Goal: Information Seeking & Learning: Learn about a topic

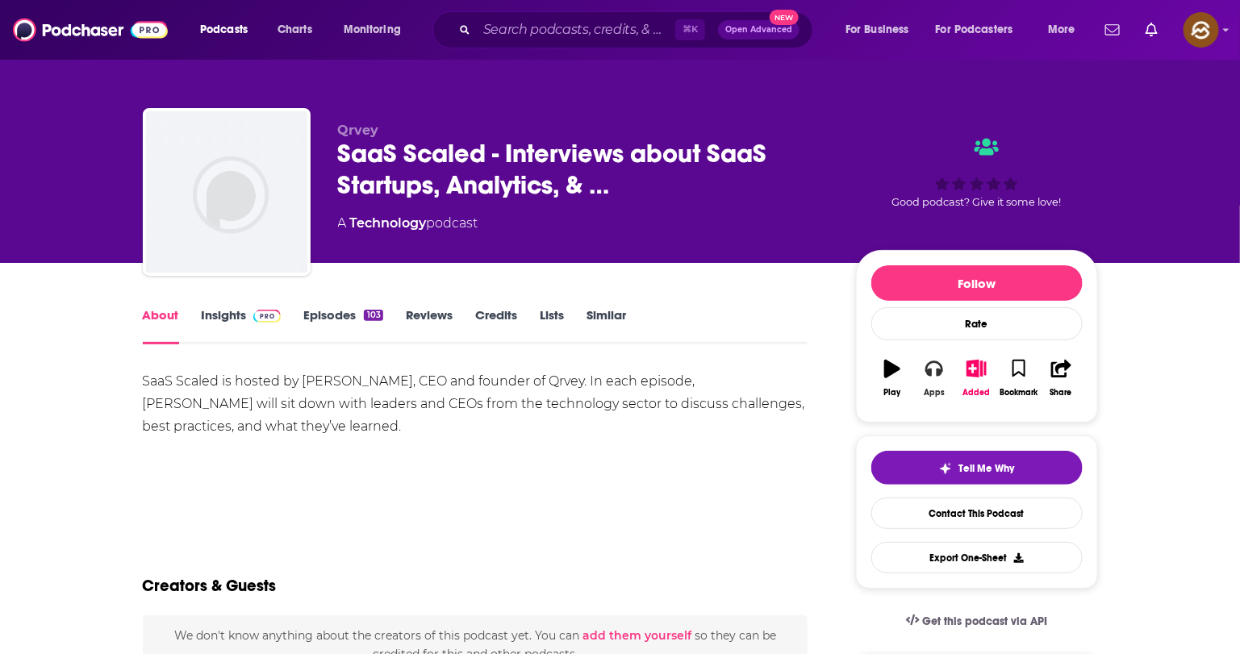
click at [933, 376] on icon "button" at bounding box center [935, 369] width 18 height 18
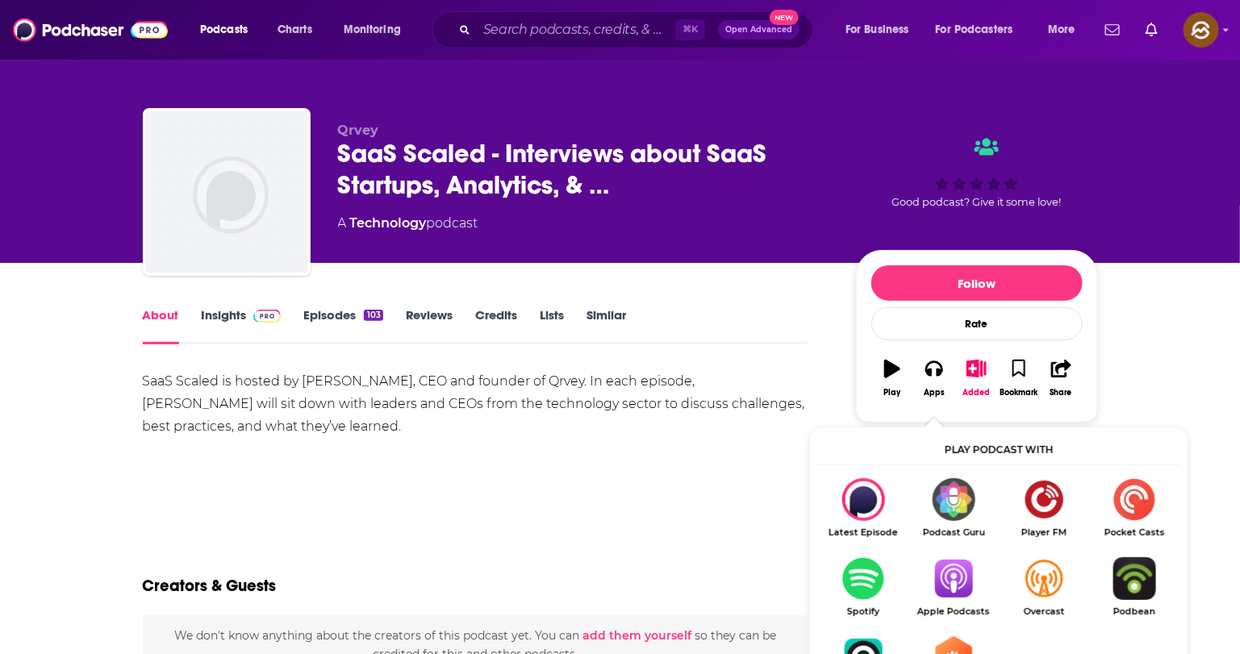
click at [960, 584] on img "Show Listen On dropdown" at bounding box center [954, 579] width 90 height 43
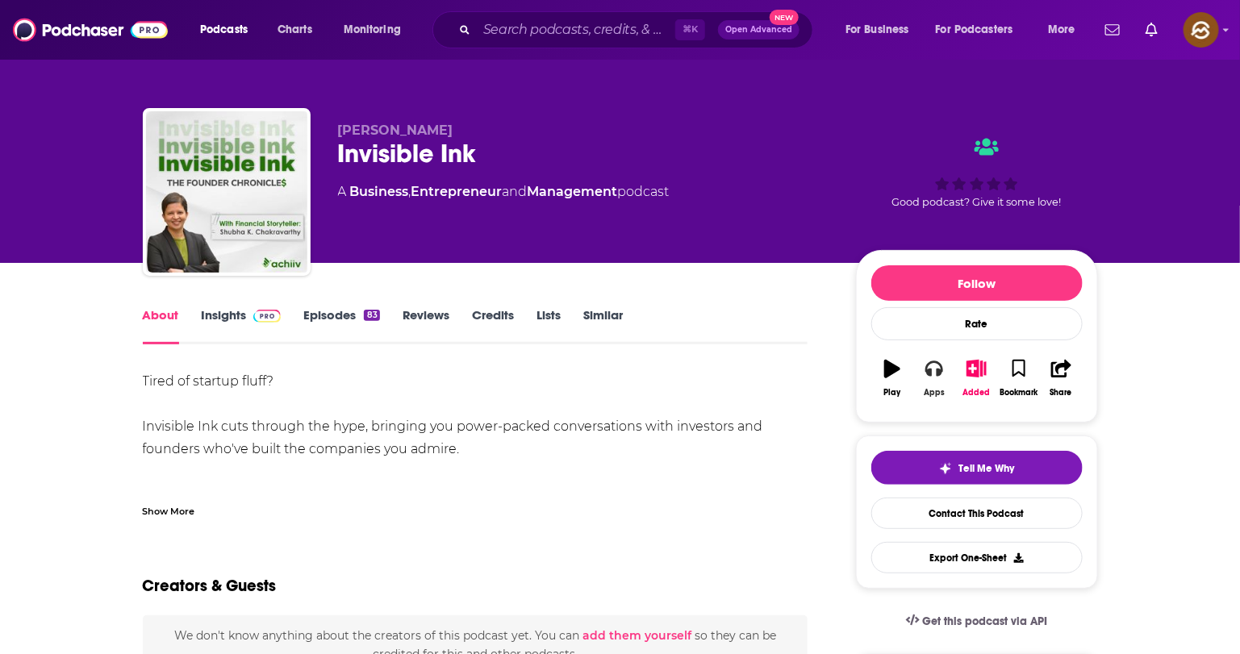
click at [937, 368] on icon "button" at bounding box center [935, 369] width 18 height 18
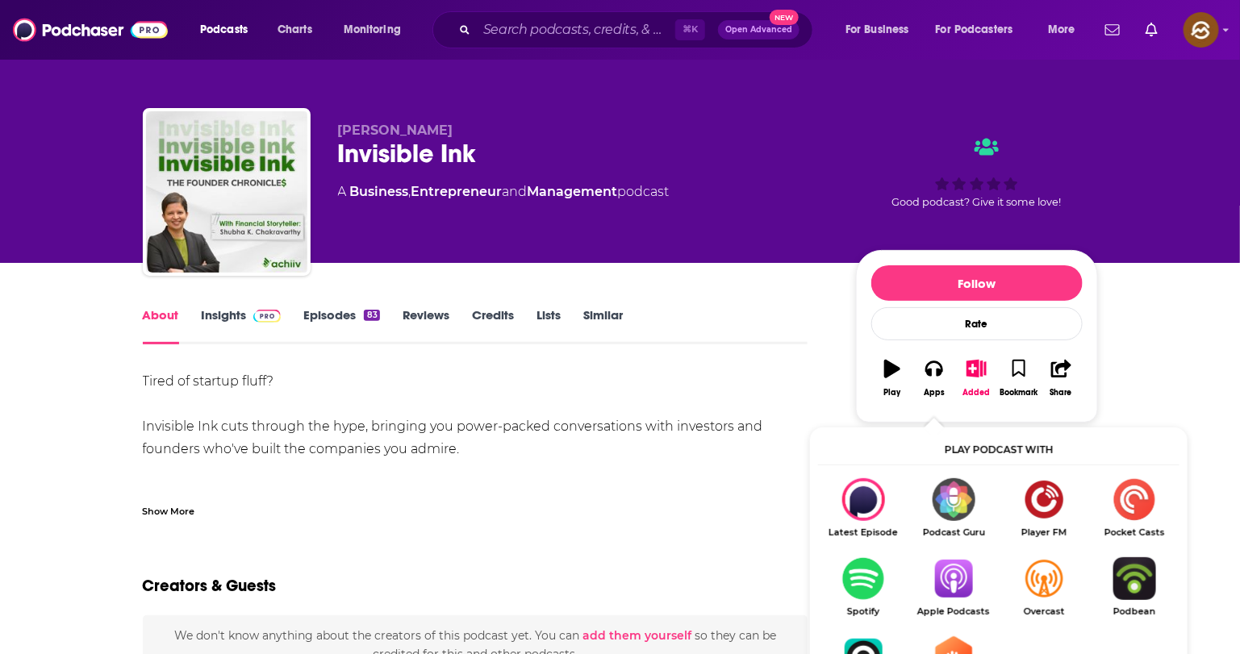
click at [957, 582] on img "Show Listen On dropdown" at bounding box center [954, 579] width 90 height 43
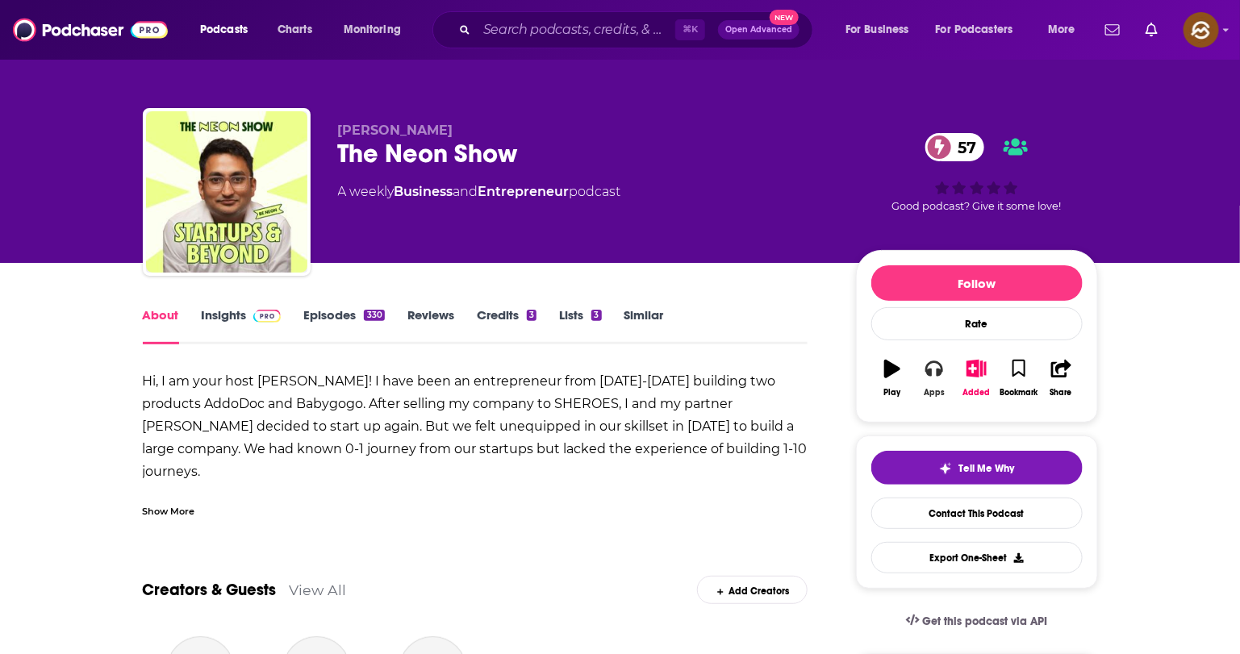
click at [934, 378] on icon "button" at bounding box center [935, 369] width 18 height 18
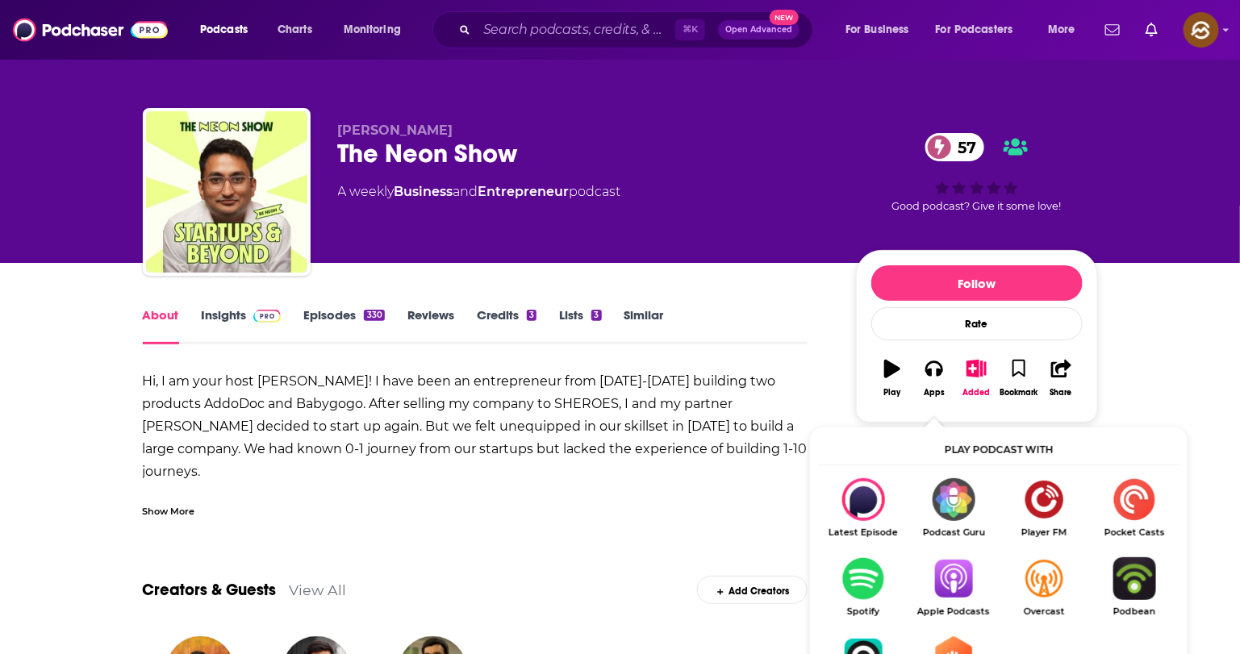
click at [960, 579] on img "Show Listen On dropdown" at bounding box center [954, 579] width 90 height 43
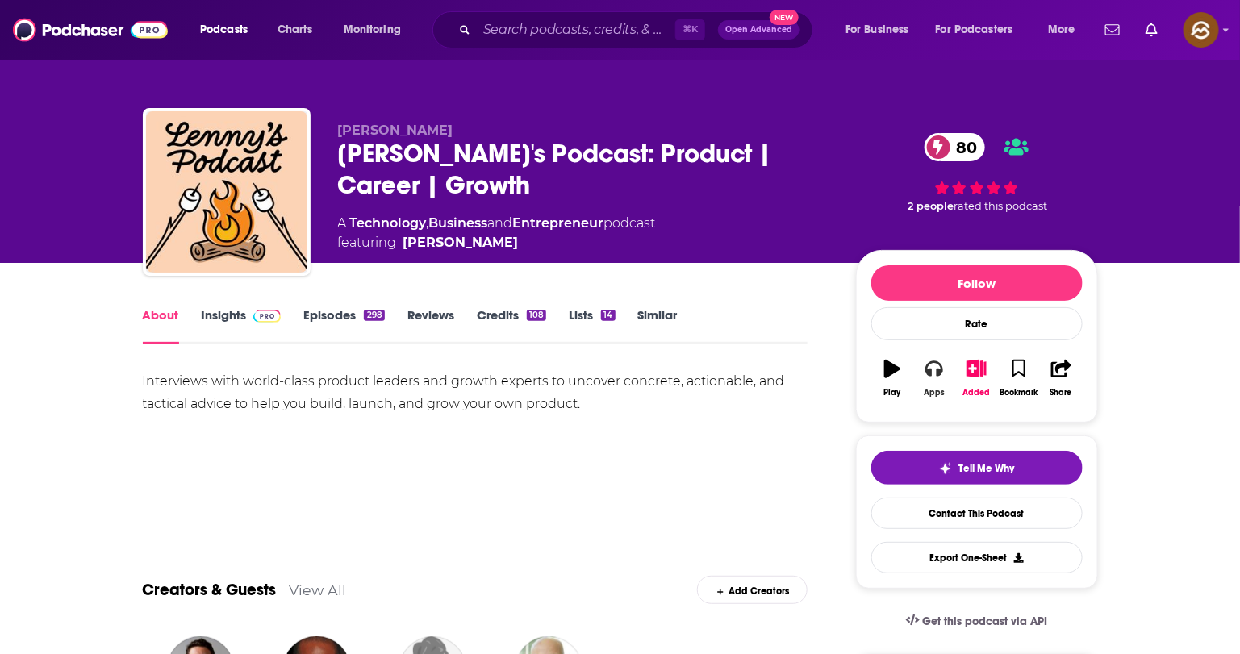
click at [930, 378] on icon "button" at bounding box center [935, 370] width 18 height 16
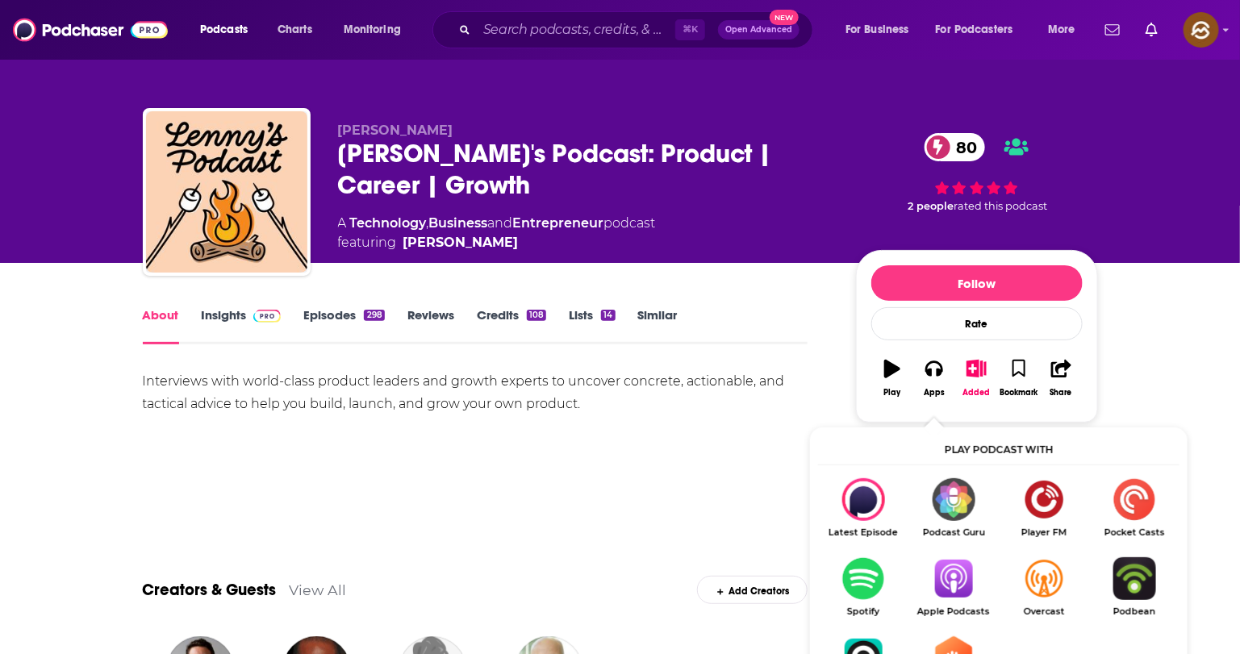
click at [952, 582] on img "Show Listen On dropdown" at bounding box center [954, 579] width 90 height 43
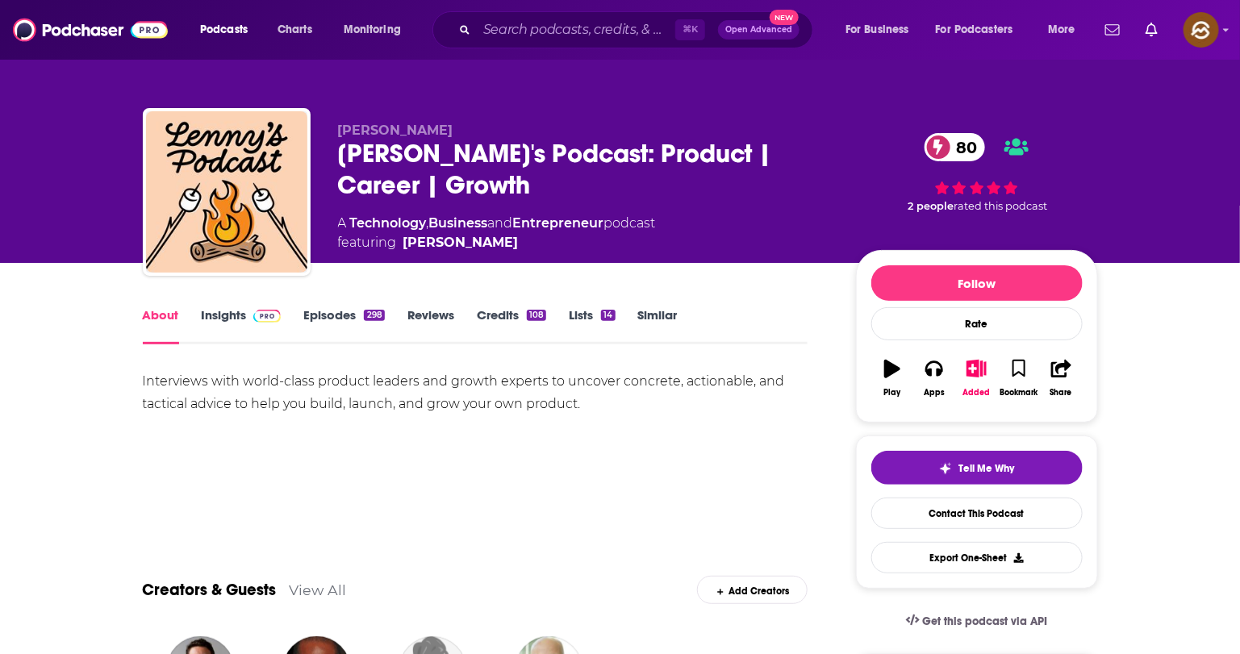
click at [236, 326] on link "Insights" at bounding box center [242, 325] width 80 height 37
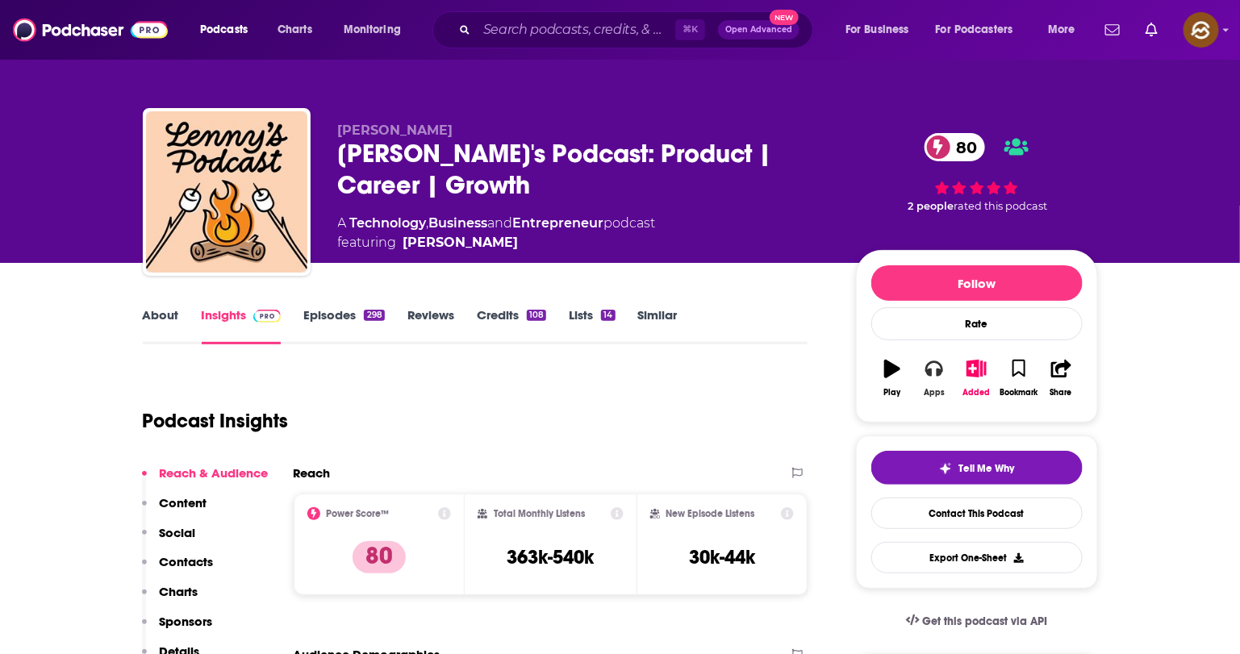
click at [931, 390] on div "Apps" at bounding box center [934, 393] width 21 height 10
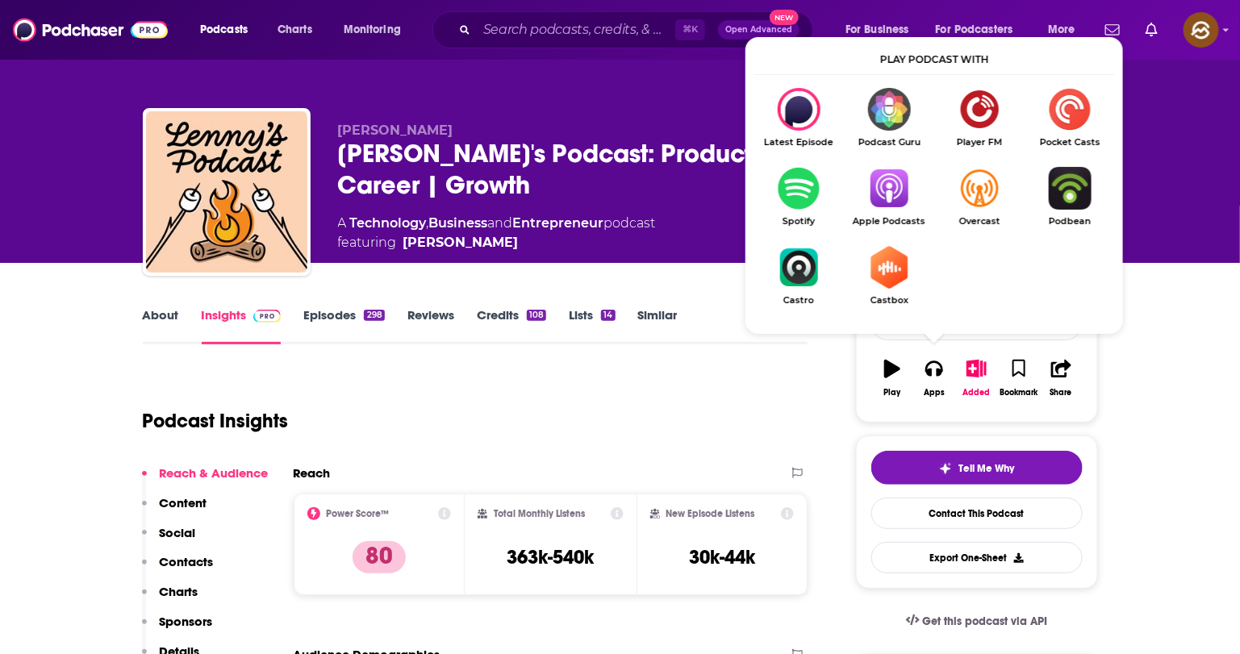
click at [885, 190] on img "Show Listen On dropdown" at bounding box center [889, 188] width 90 height 43
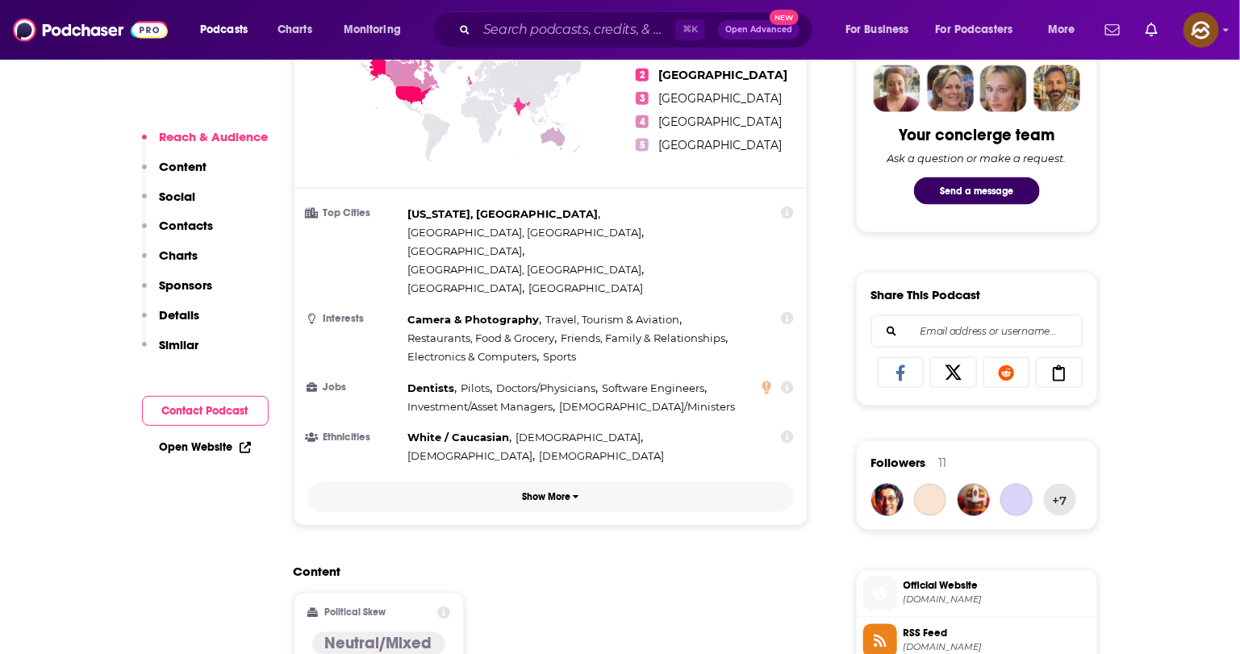
scroll to position [1043, 0]
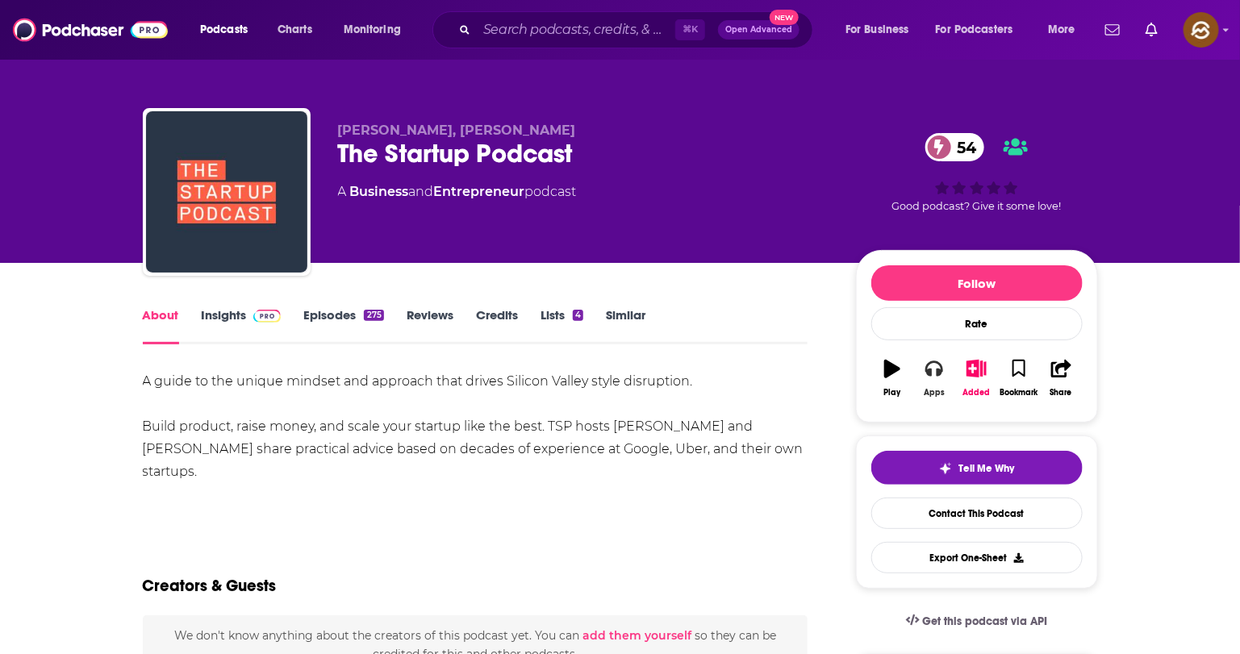
click at [924, 376] on button "Apps" at bounding box center [935, 378] width 42 height 58
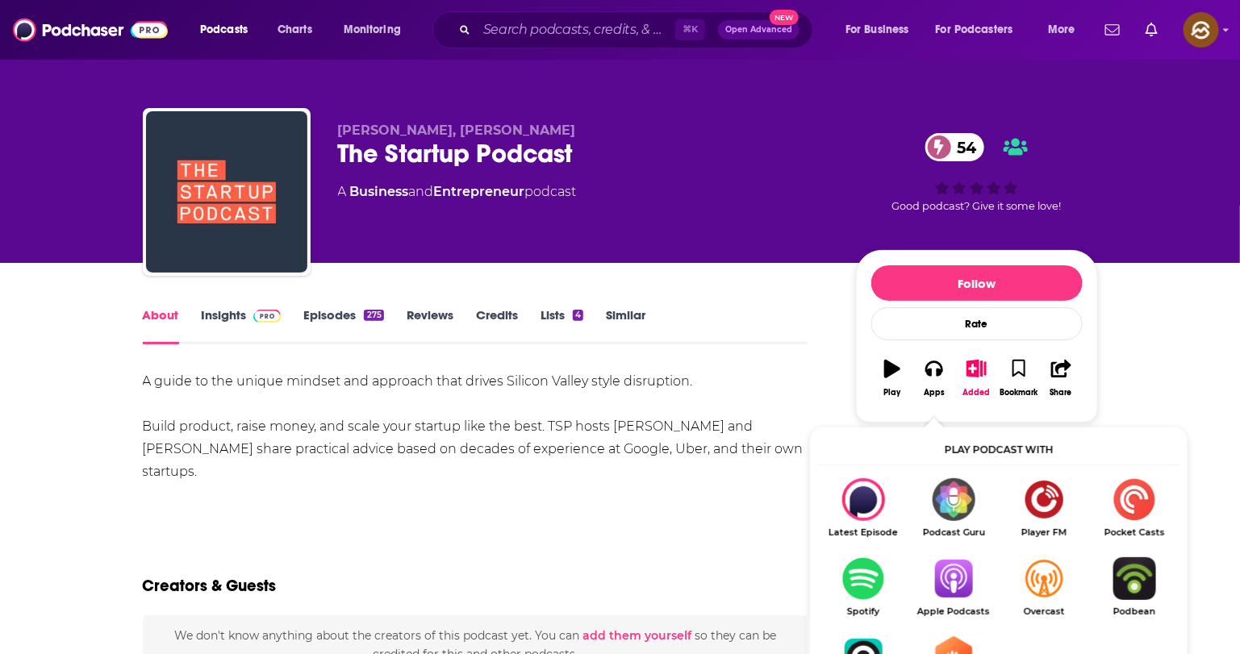
click at [964, 572] on img "Show Listen On dropdown" at bounding box center [954, 579] width 90 height 43
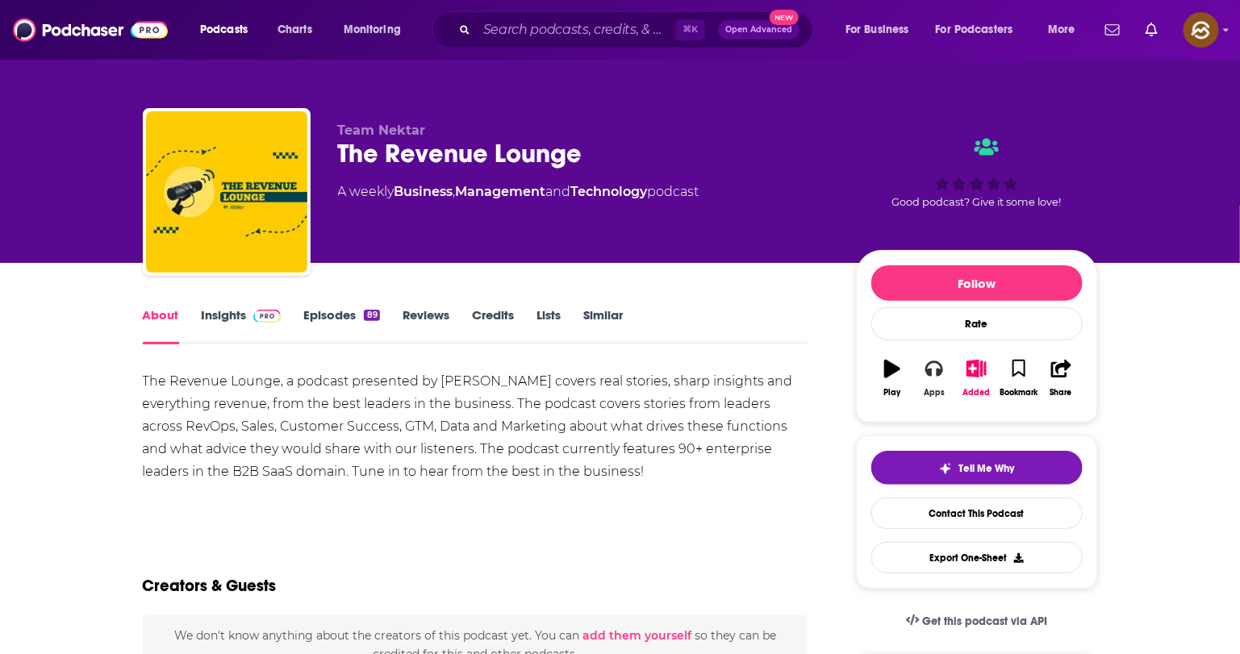
click at [930, 373] on icon "button" at bounding box center [935, 370] width 18 height 16
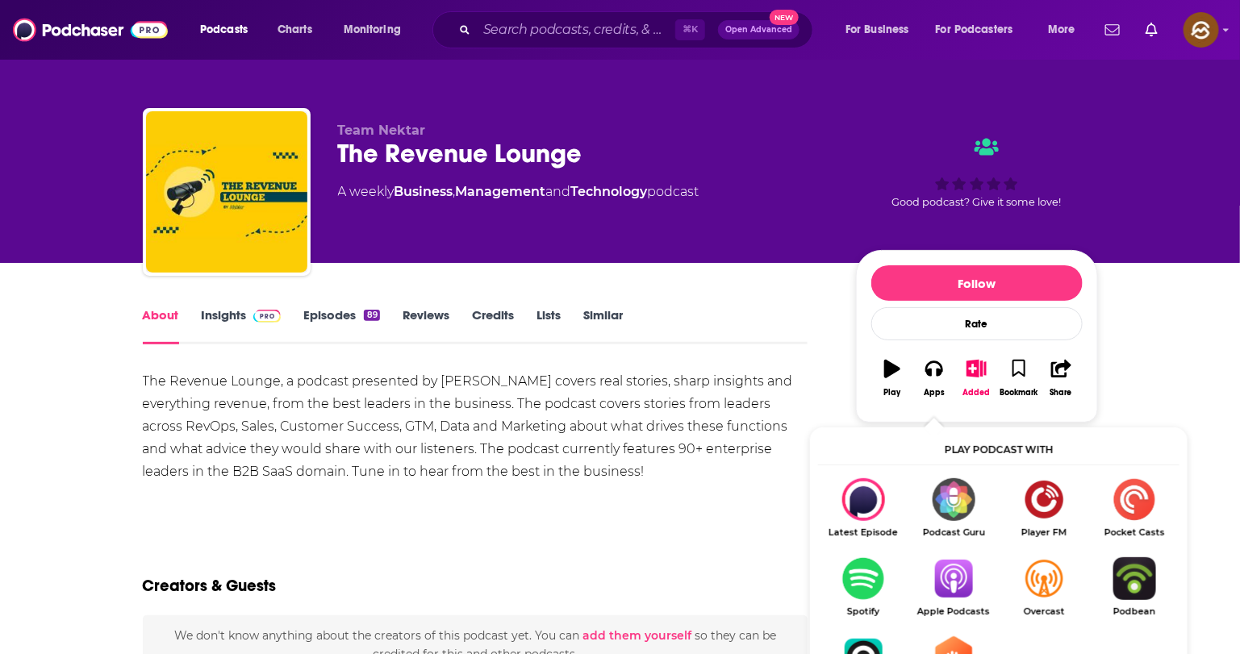
click at [945, 566] on img "Show Listen On dropdown" at bounding box center [954, 579] width 90 height 43
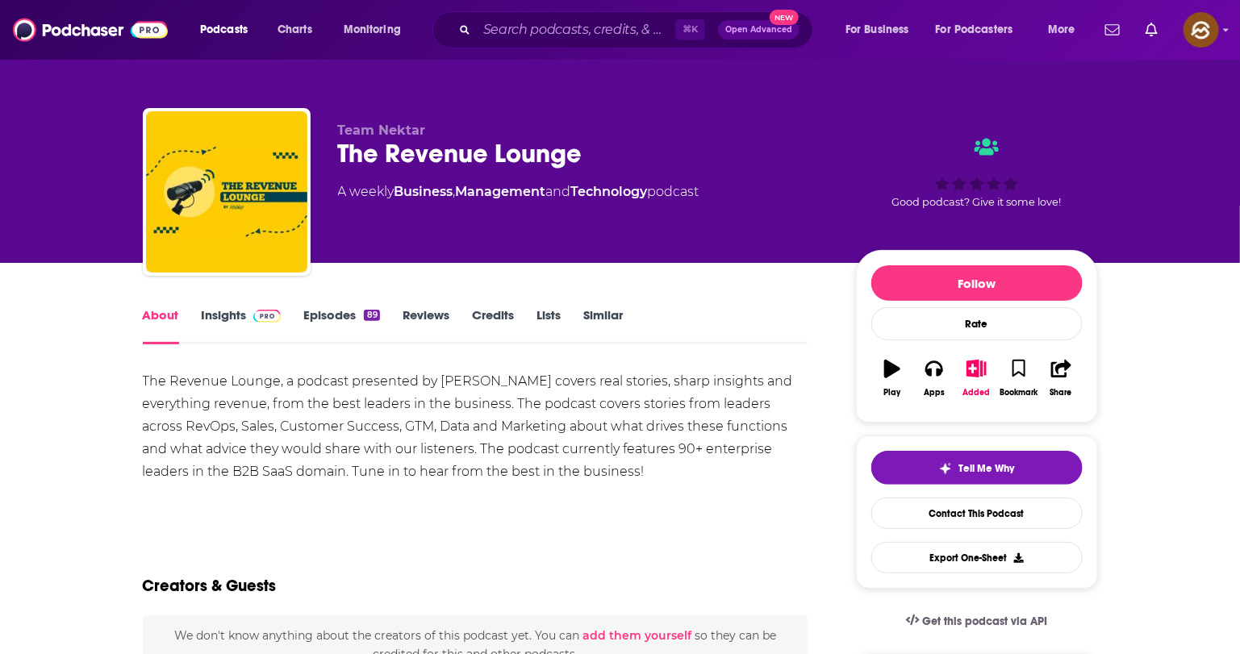
click at [216, 316] on link "Insights" at bounding box center [242, 325] width 80 height 37
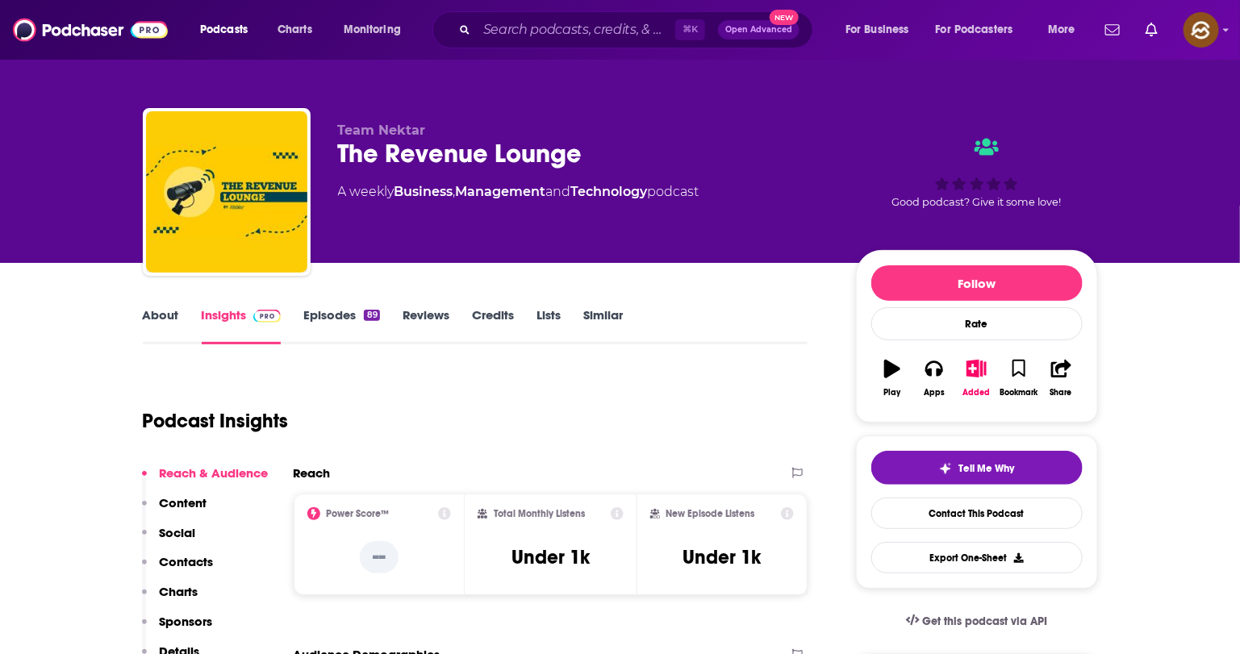
click at [167, 548] on button "Social" at bounding box center [169, 540] width 54 height 30
click at [182, 555] on p "Contacts" at bounding box center [187, 561] width 54 height 15
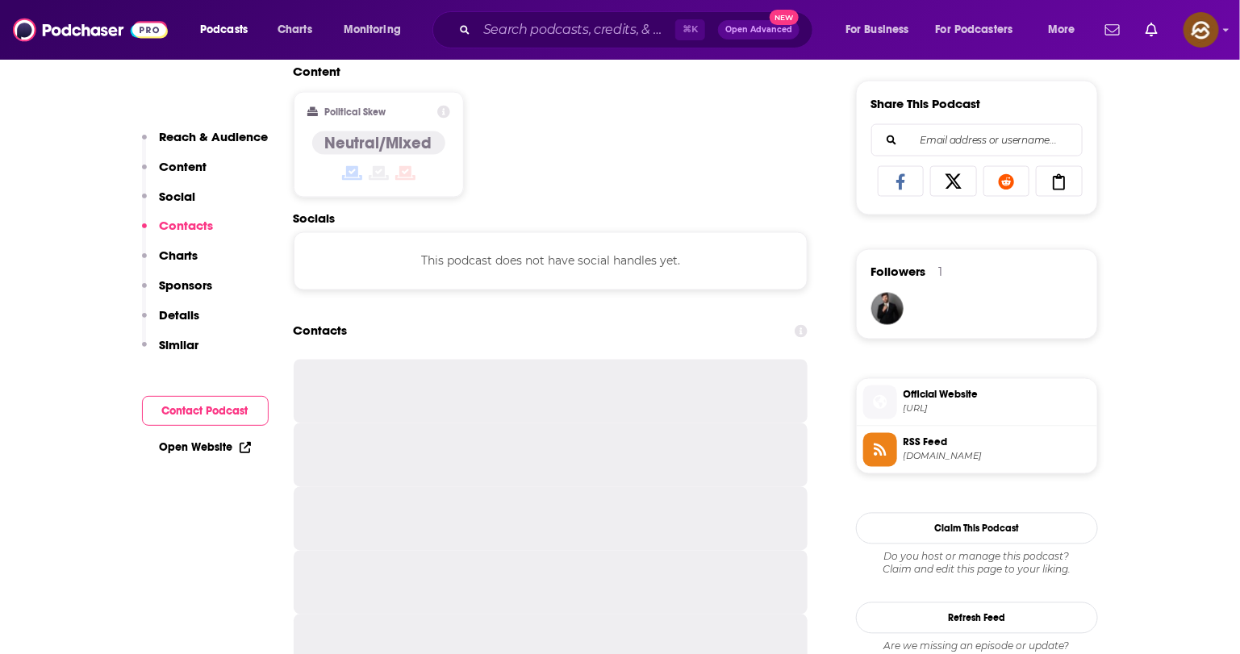
scroll to position [1085, 0]
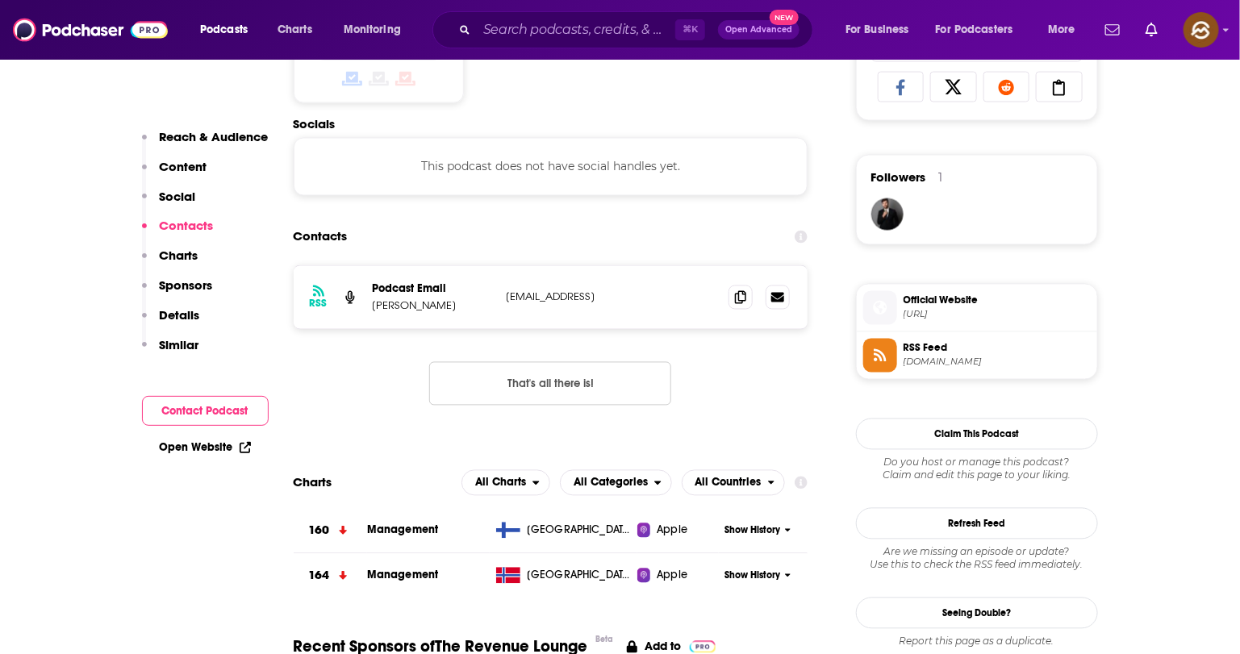
click at [876, 362] on icon at bounding box center [880, 356] width 12 height 12
click at [887, 312] on icon at bounding box center [881, 308] width 18 height 15
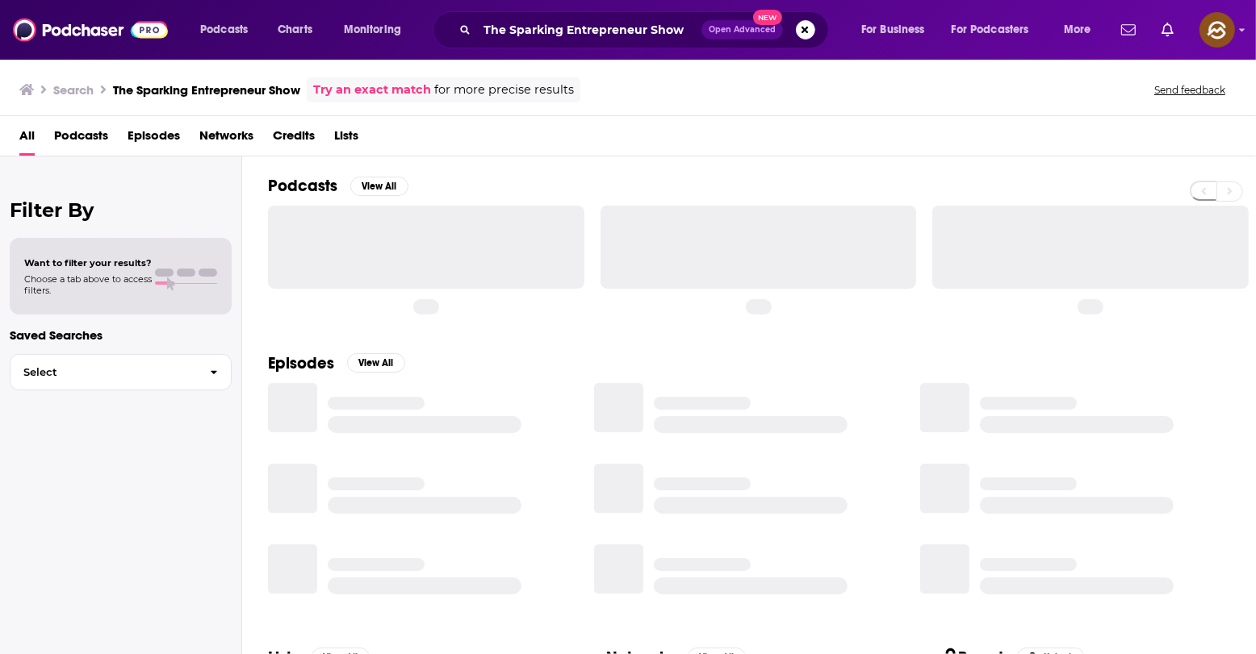
click at [151, 134] on span "Episodes" at bounding box center [154, 139] width 52 height 33
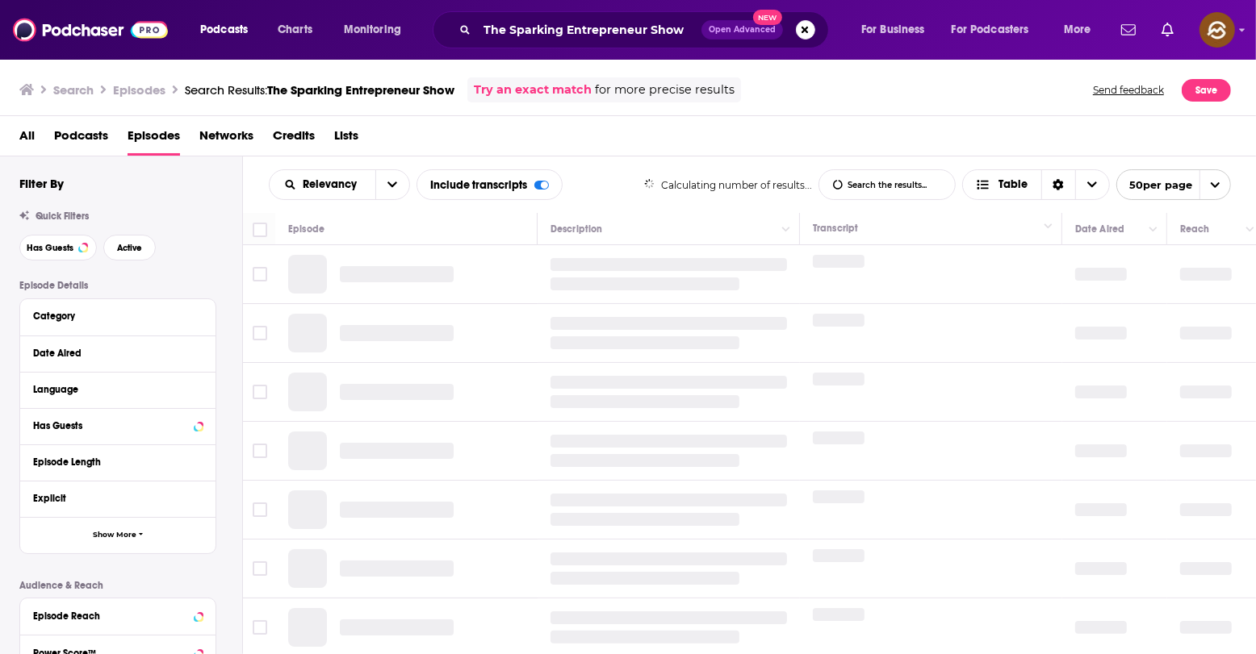
click at [41, 135] on div "All Podcasts Episodes Networks Credits Lists" at bounding box center [631, 139] width 1224 height 33
click at [19, 135] on span "All" at bounding box center [26, 139] width 15 height 33
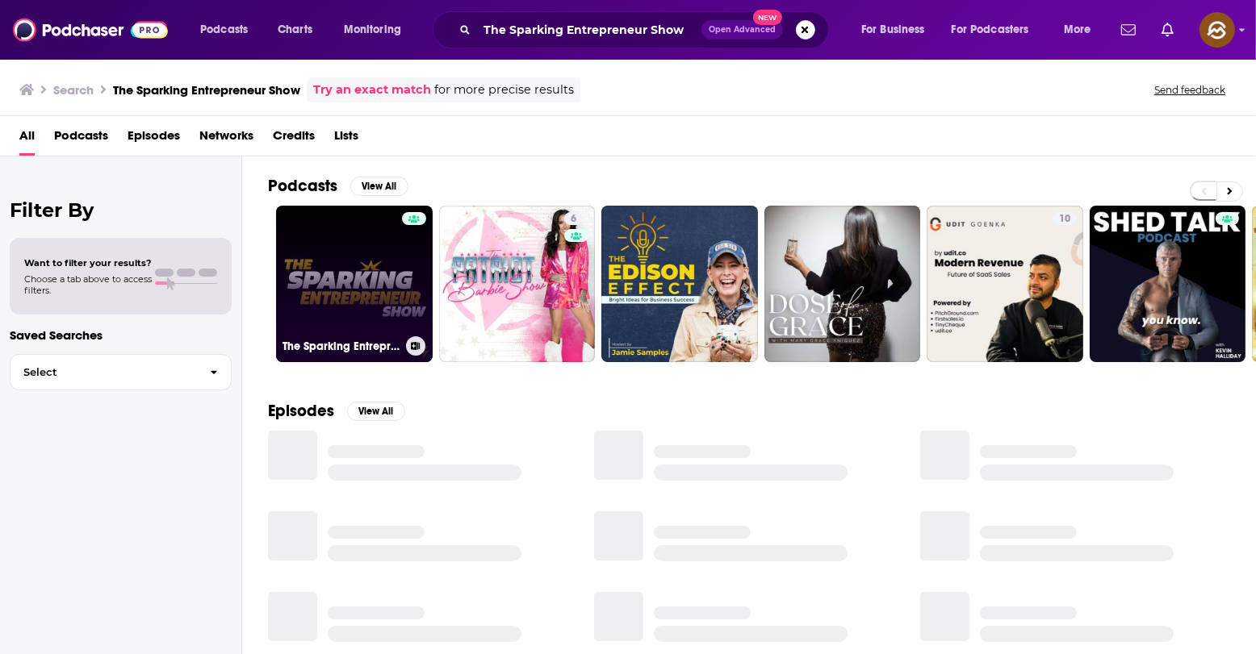
click at [348, 321] on link "The Sparking Entrepreneur Show" at bounding box center [354, 284] width 157 height 157
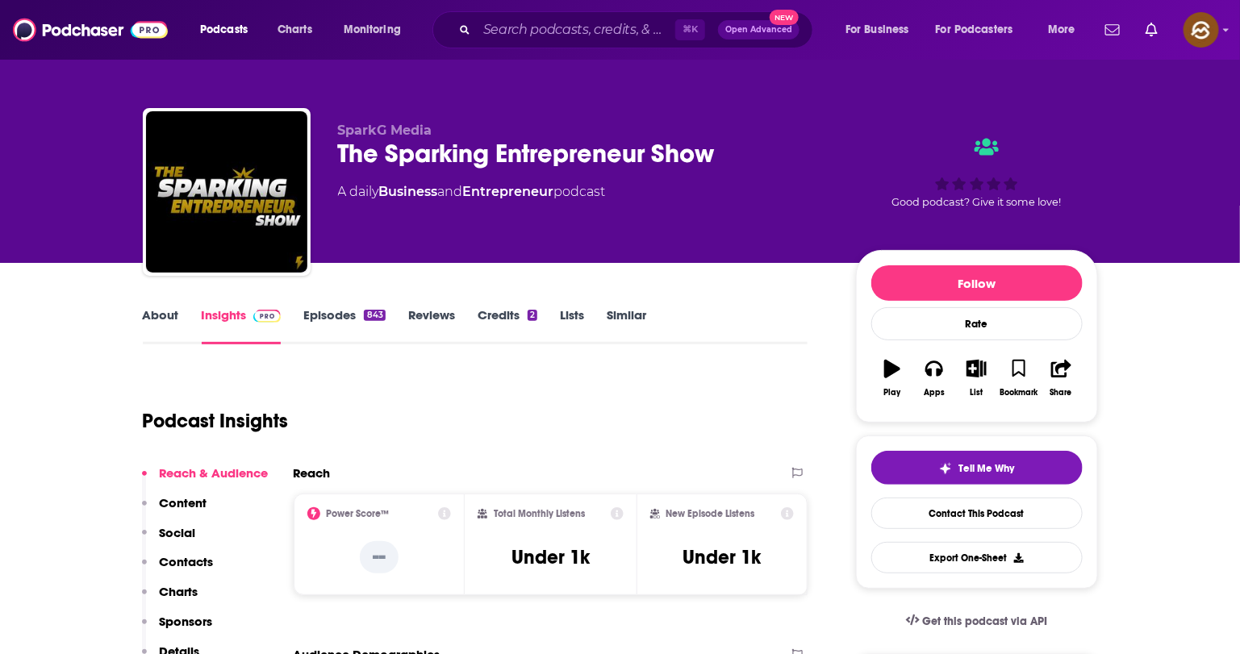
click at [186, 552] on button "Social" at bounding box center [169, 540] width 54 height 30
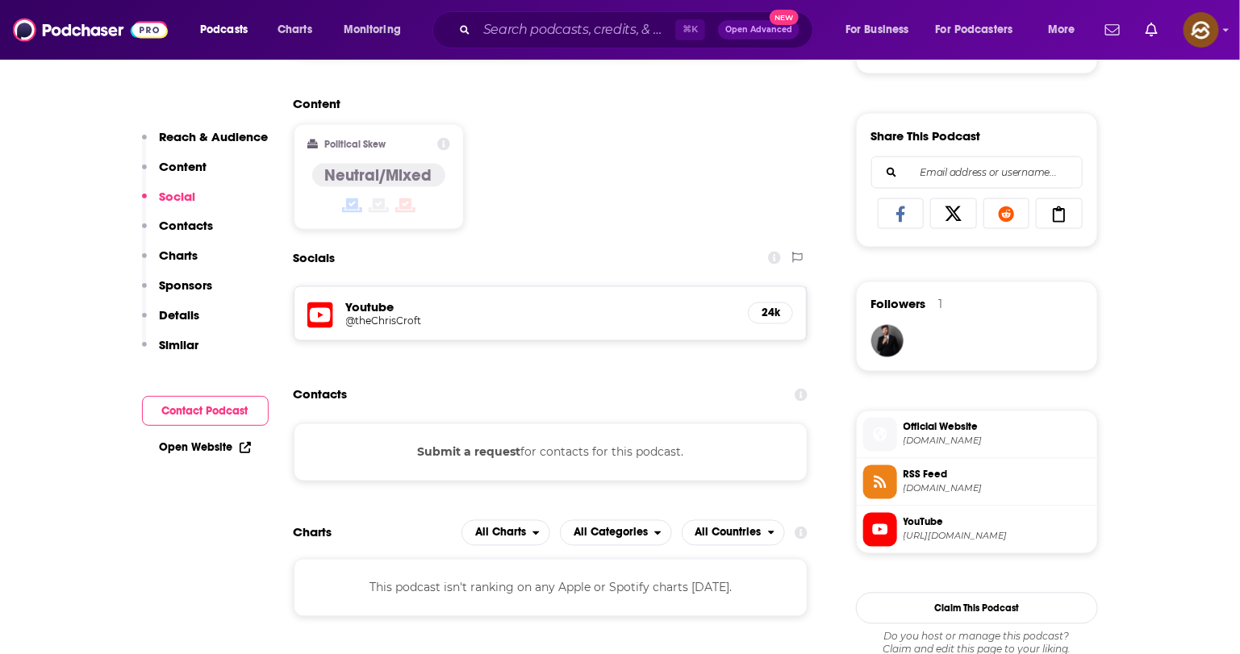
scroll to position [978, 0]
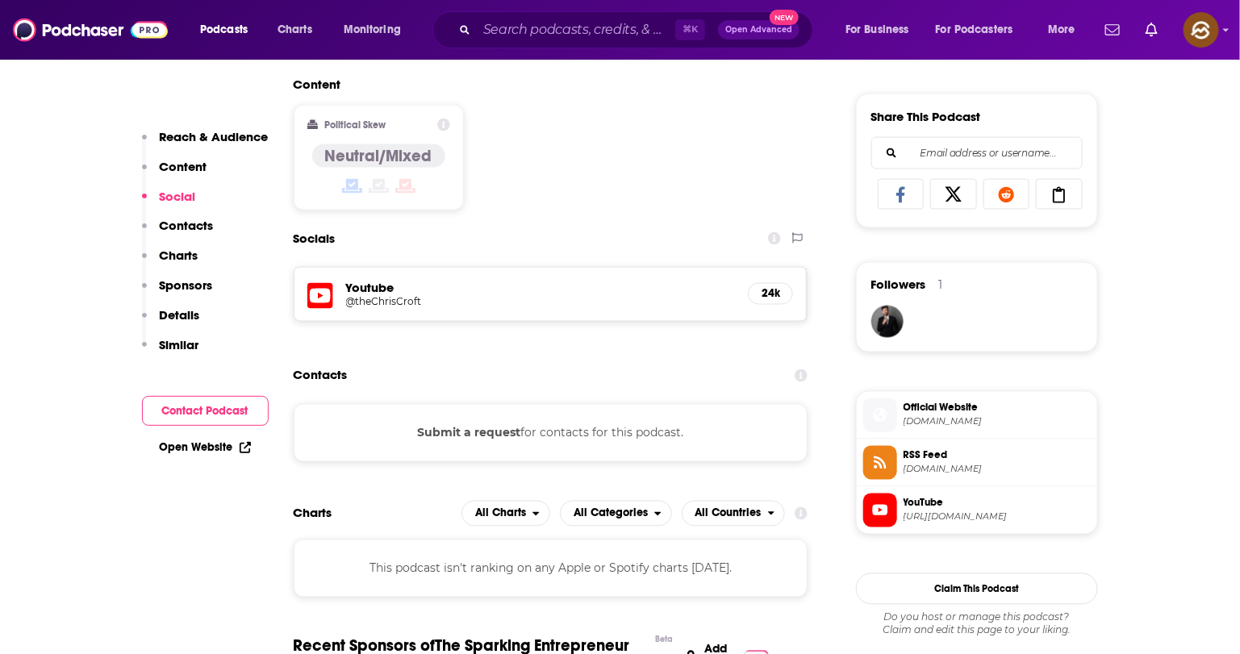
click at [298, 293] on div "Youtube @theChrisCroft 24k" at bounding box center [551, 294] width 513 height 53
click at [313, 294] on icon at bounding box center [320, 297] width 26 height 30
click at [879, 423] on icon at bounding box center [880, 416] width 14 height 14
click at [883, 470] on icon at bounding box center [880, 464] width 12 height 12
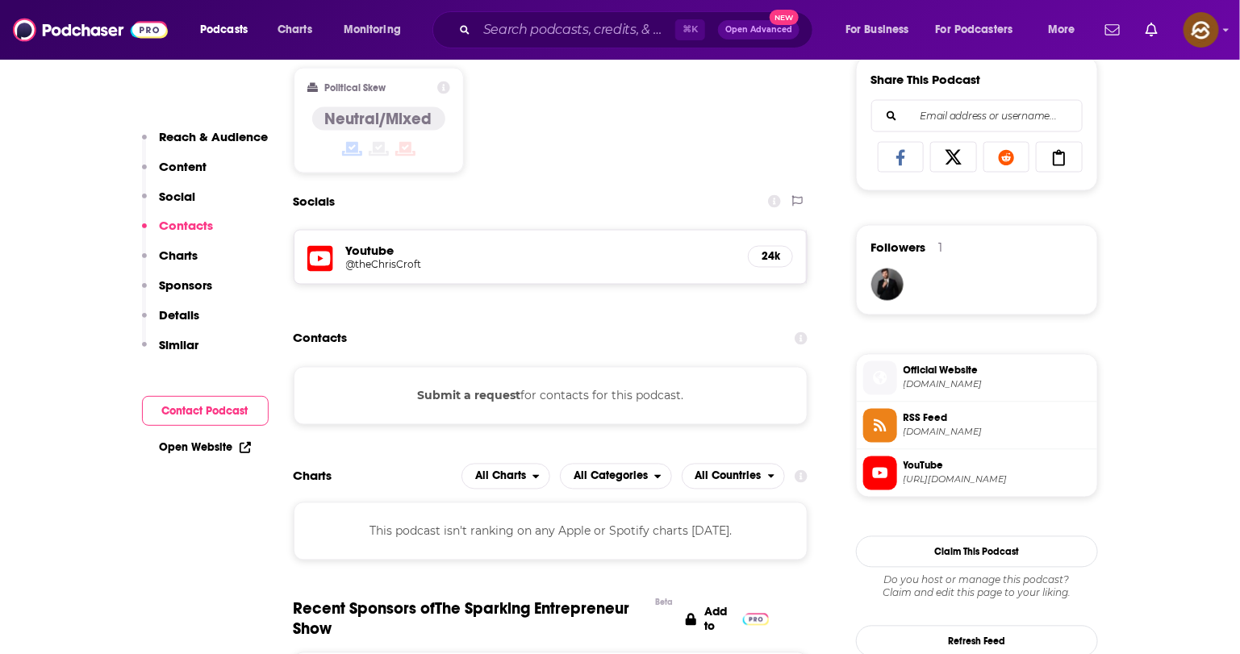
scroll to position [1084, 0]
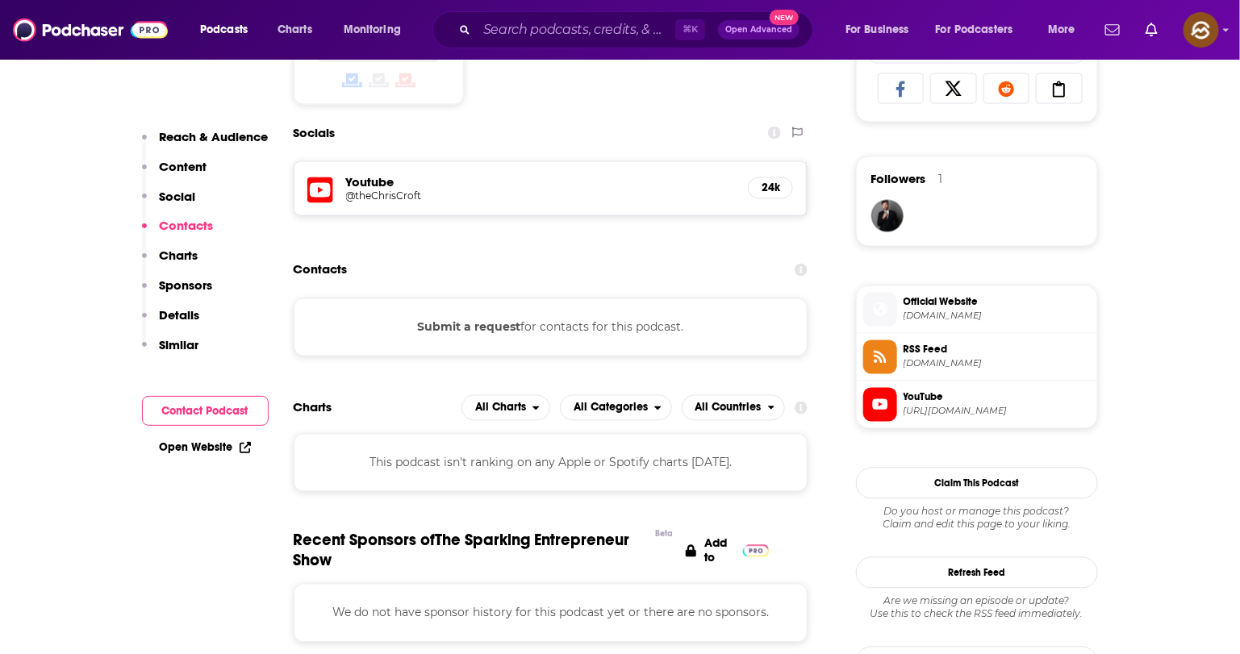
click at [877, 319] on span at bounding box center [881, 310] width 34 height 17
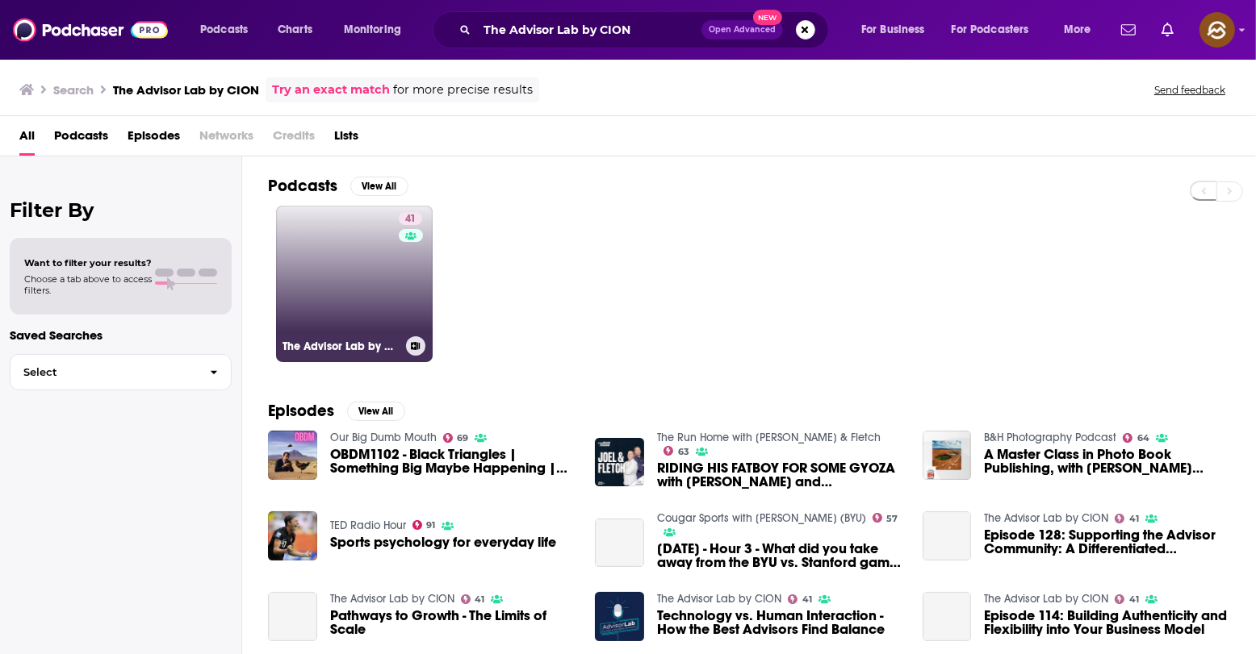
click at [321, 292] on link "41 The Advisor Lab by CION" at bounding box center [354, 284] width 157 height 157
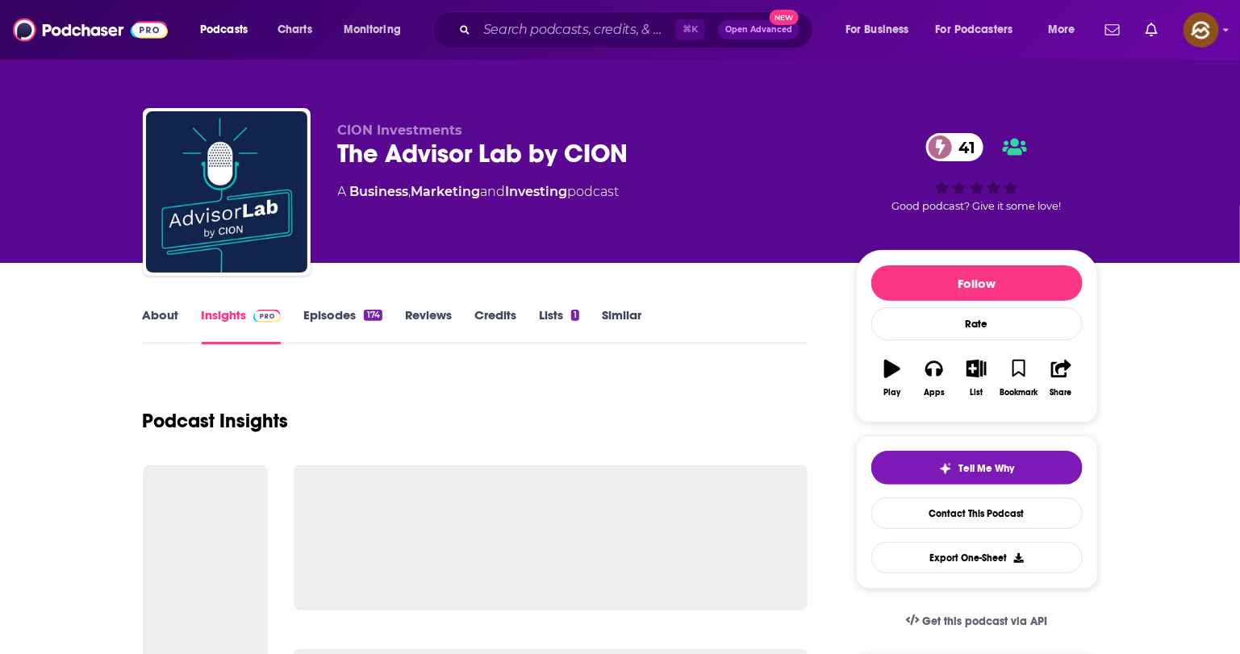
click at [143, 320] on link "About" at bounding box center [161, 325] width 36 height 37
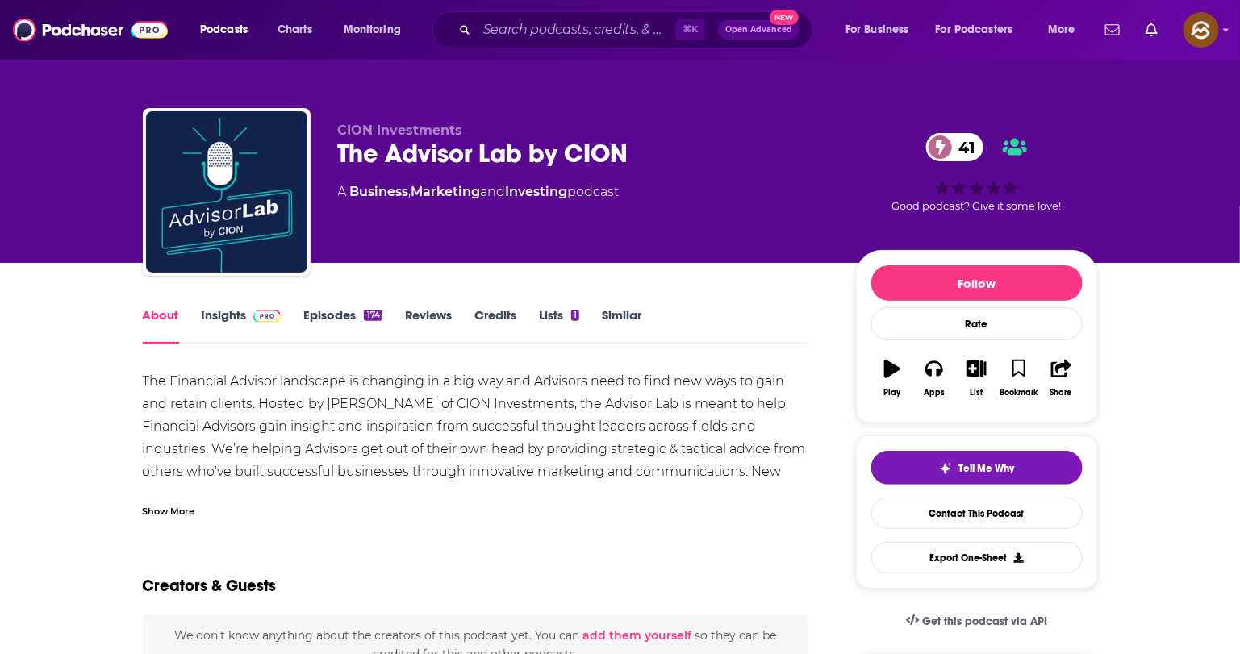
click at [231, 324] on link "Insights" at bounding box center [242, 325] width 80 height 37
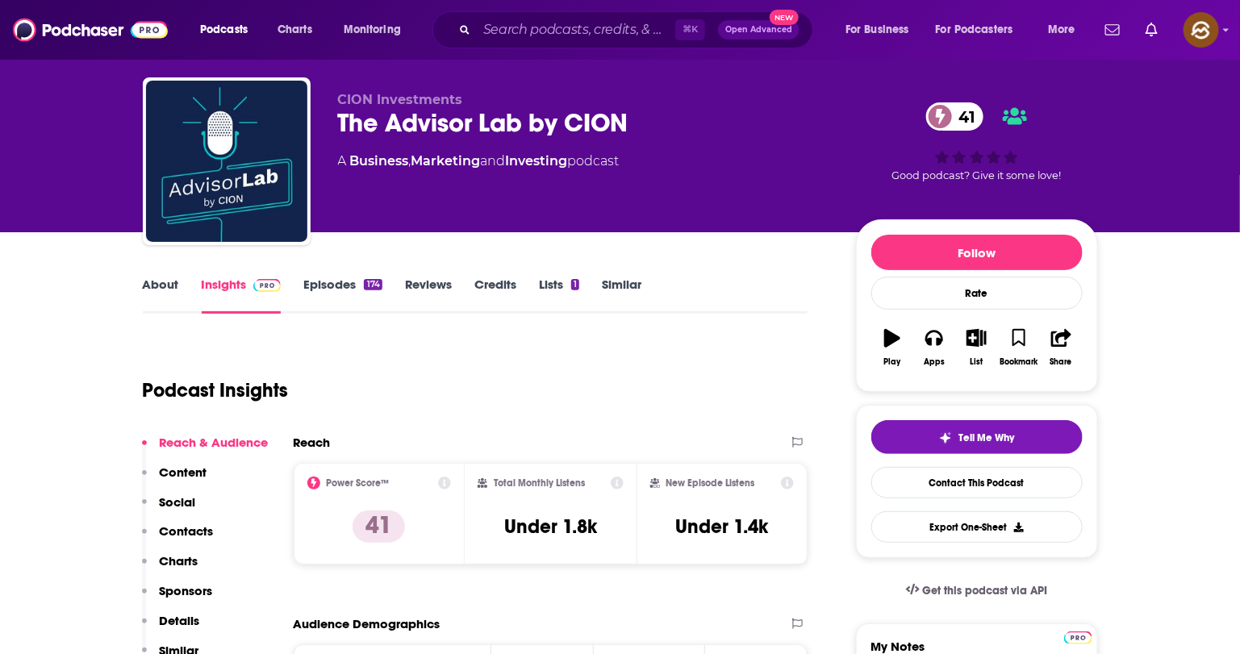
drag, startPoint x: 194, startPoint y: 525, endPoint x: 215, endPoint y: 516, distance: 23.8
click at [194, 526] on p "Contacts" at bounding box center [187, 531] width 54 height 15
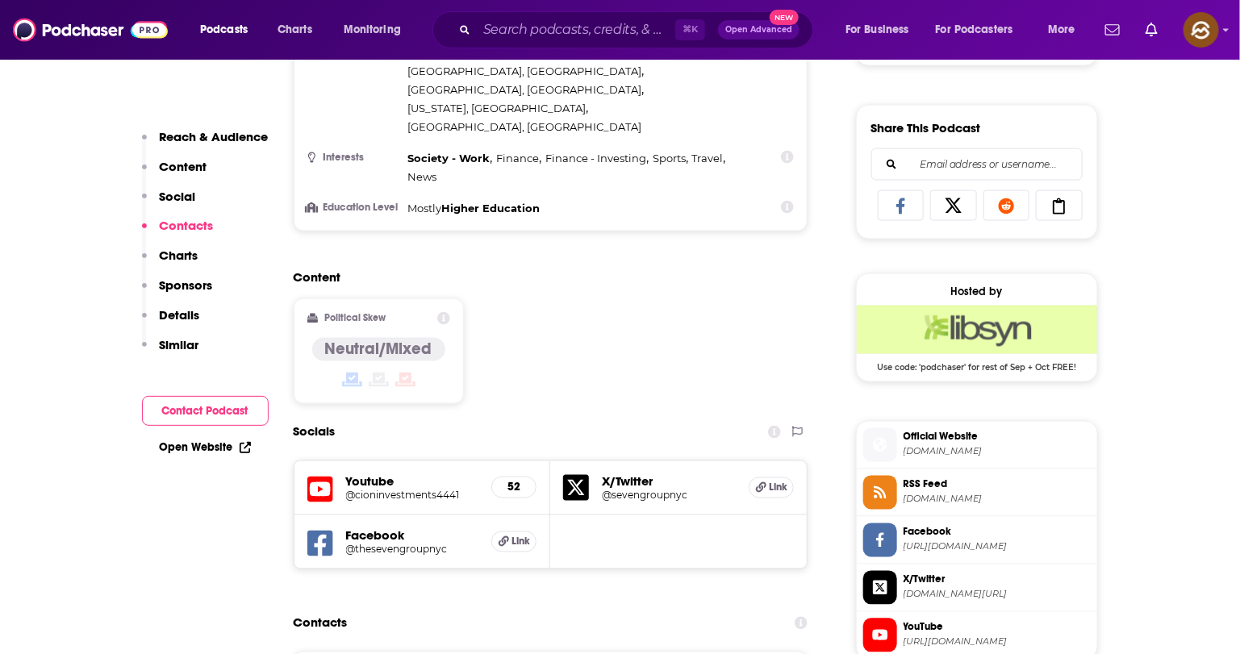
scroll to position [1006, 0]
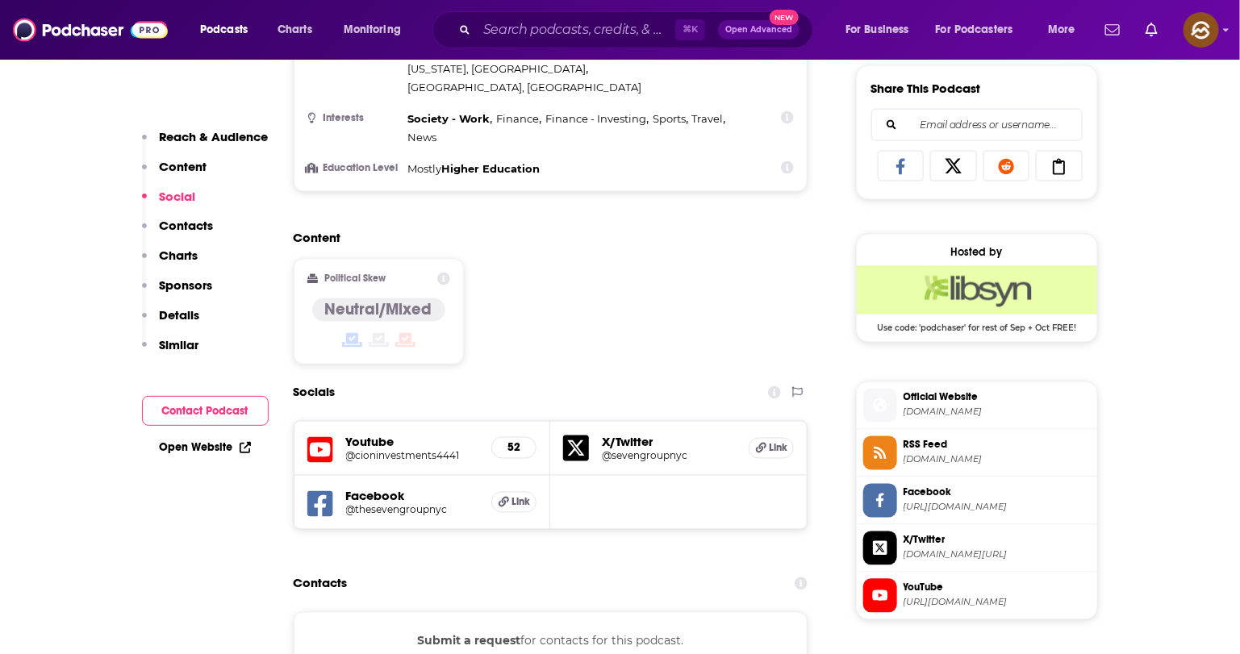
click at [308, 437] on icon at bounding box center [320, 450] width 26 height 26
click at [333, 476] on div "Facebook @thesevengroupnyc Link" at bounding box center [423, 502] width 257 height 53
click at [330, 491] on icon at bounding box center [320, 504] width 26 height 26
click at [880, 455] on icon at bounding box center [881, 453] width 18 height 15
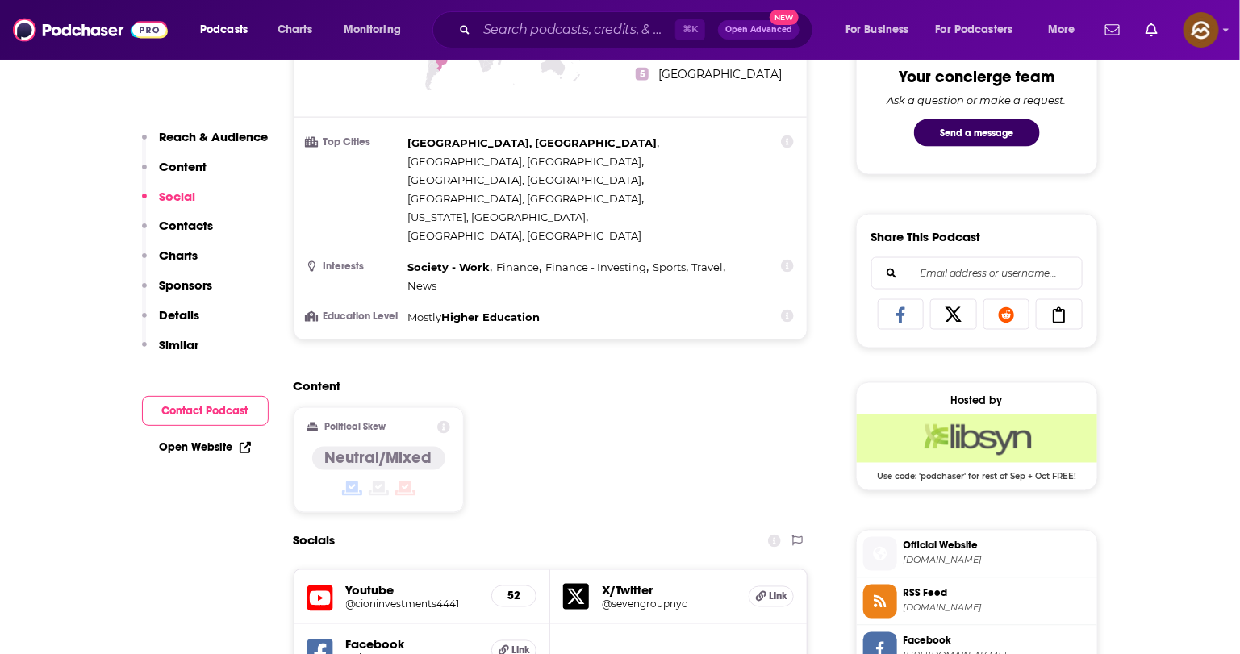
scroll to position [1115, 0]
